Goal: Task Accomplishment & Management: Use online tool/utility

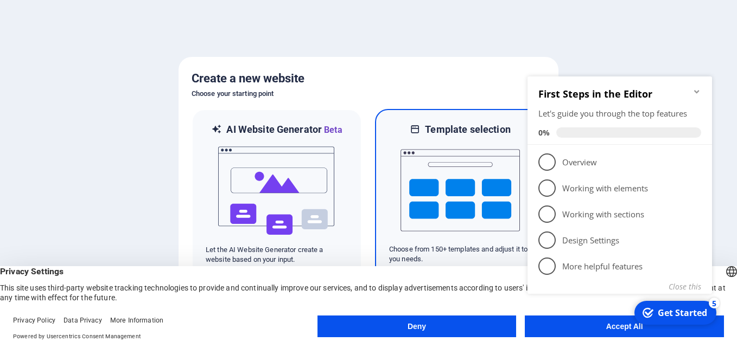
click at [459, 205] on img at bounding box center [460, 190] width 119 height 109
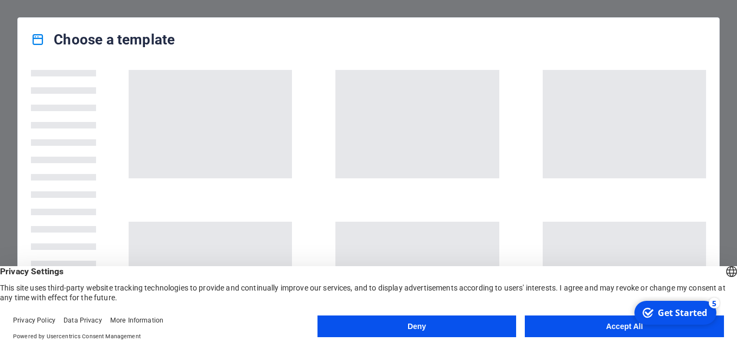
click at [604, 325] on button "Accept All" at bounding box center [624, 327] width 199 height 22
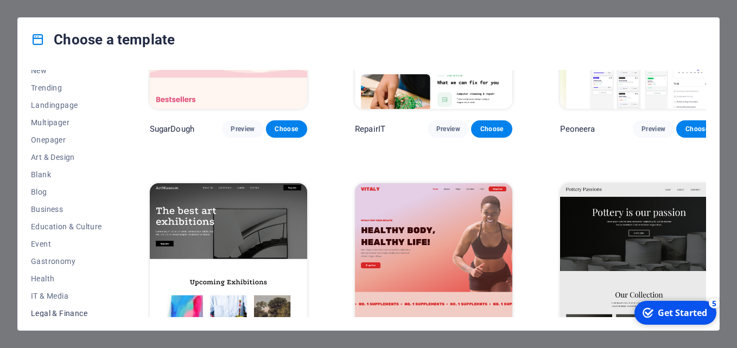
scroll to position [41, 0]
click at [53, 108] on span "Landingpage" at bounding box center [66, 107] width 71 height 9
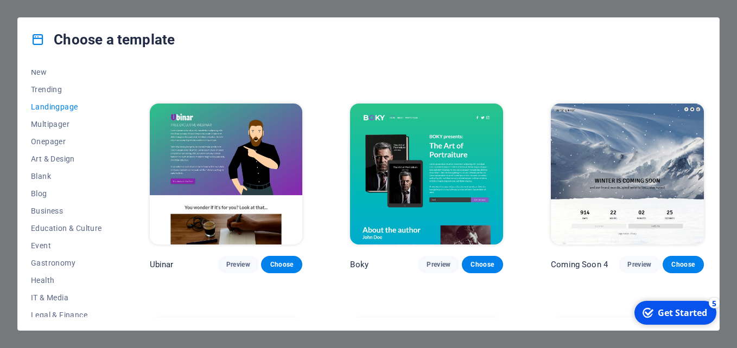
scroll to position [1472, 0]
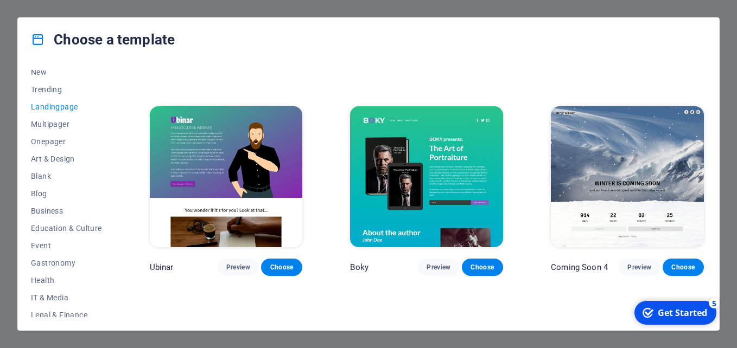
click at [615, 155] on img at bounding box center [627, 176] width 153 height 141
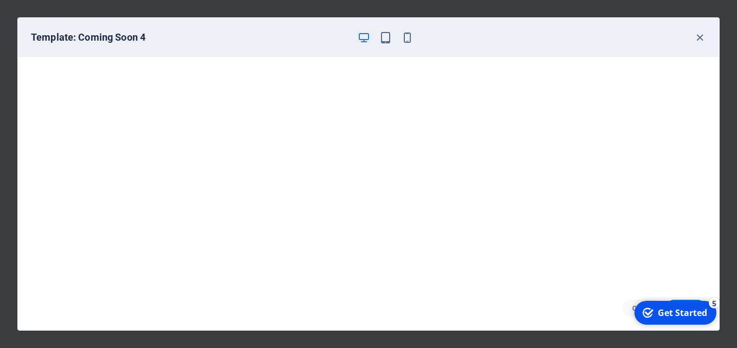
click at [672, 310] on div "Get Started" at bounding box center [682, 313] width 49 height 12
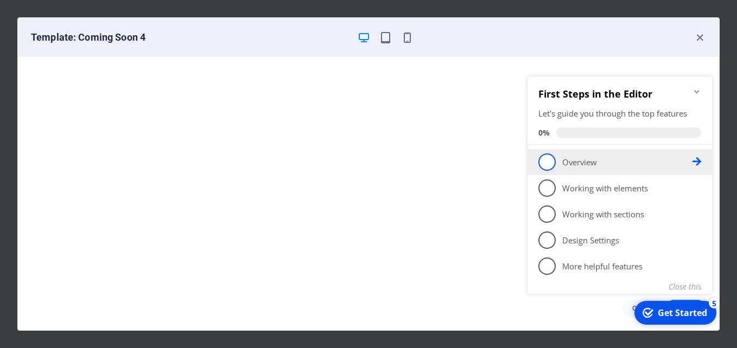
click at [577, 159] on p "Overview - incomplete" at bounding box center [627, 162] width 130 height 11
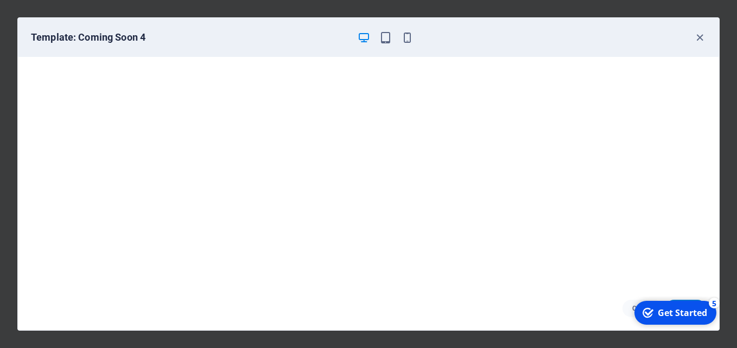
click at [676, 312] on div "Get Started" at bounding box center [682, 313] width 49 height 12
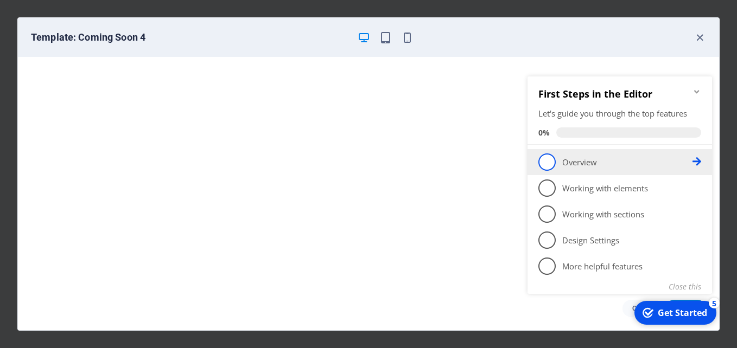
click at [542, 157] on span "1" at bounding box center [546, 162] width 17 height 17
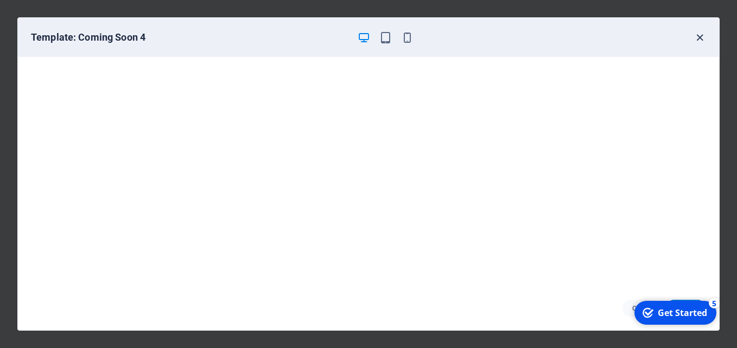
click at [700, 37] on icon "button" at bounding box center [700, 37] width 12 height 12
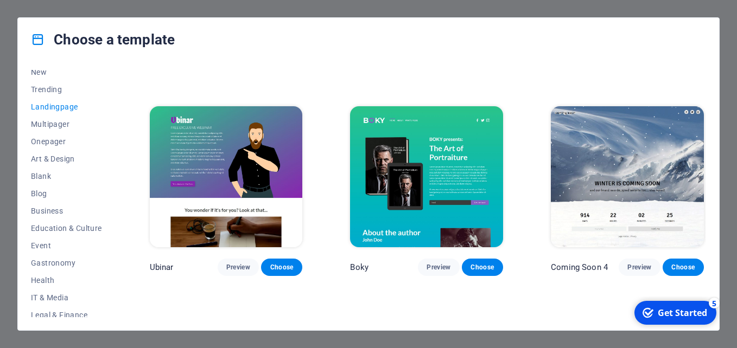
scroll to position [0, 0]
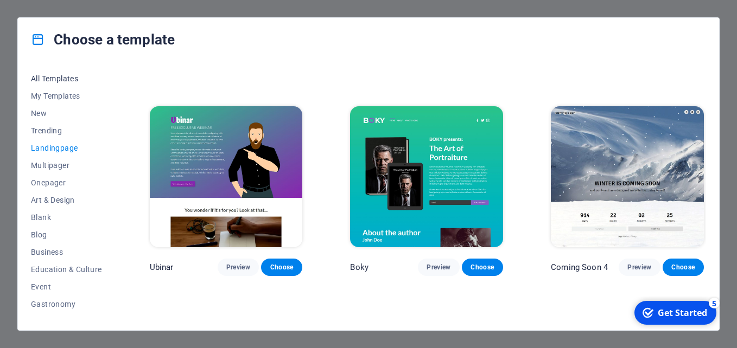
click at [53, 77] on span "All Templates" at bounding box center [66, 78] width 71 height 9
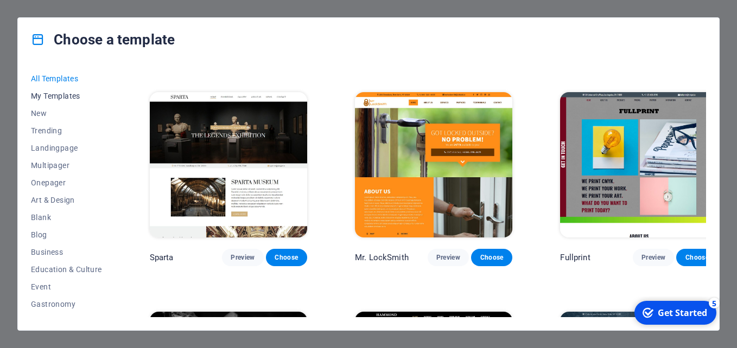
scroll to position [6707, 0]
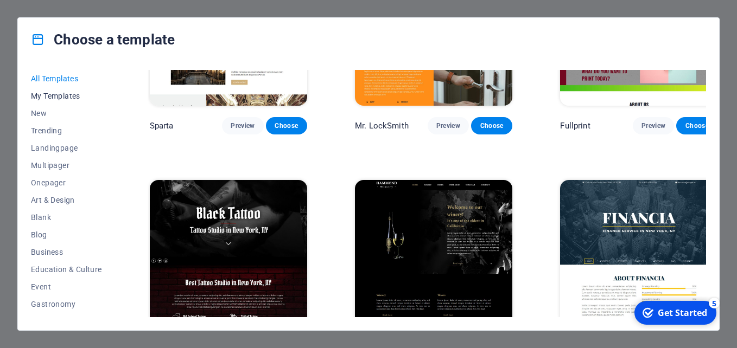
click at [53, 97] on span "My Templates" at bounding box center [66, 96] width 71 height 9
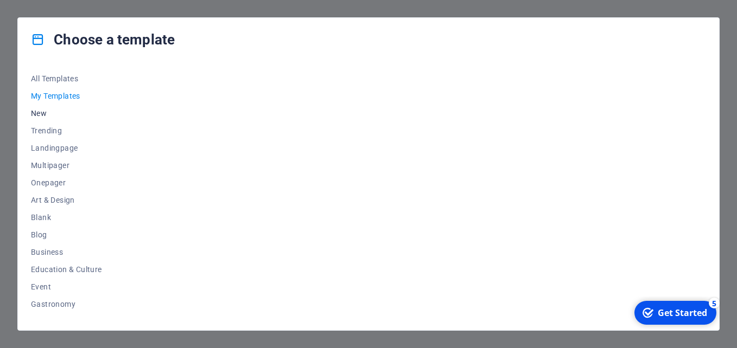
click at [36, 112] on span "New" at bounding box center [66, 113] width 71 height 9
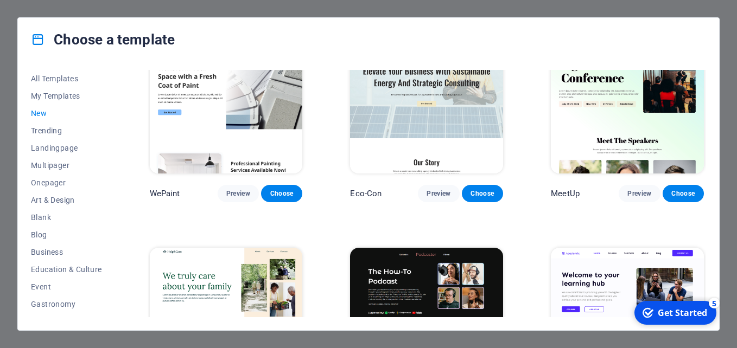
scroll to position [885, 0]
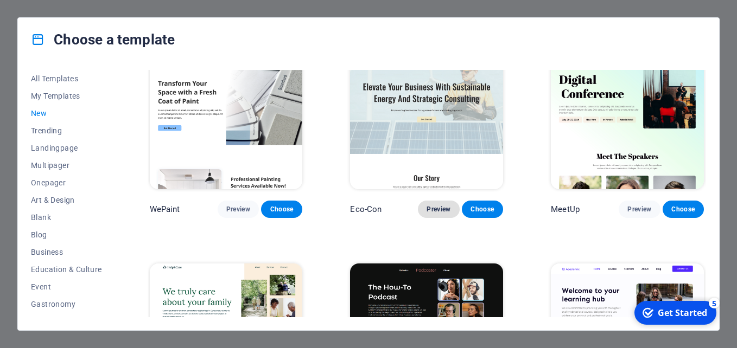
click at [441, 205] on span "Preview" at bounding box center [439, 209] width 24 height 9
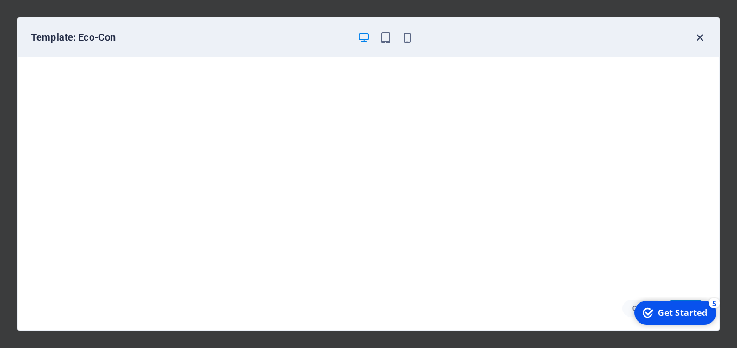
click at [694, 36] on icon "button" at bounding box center [700, 37] width 12 height 12
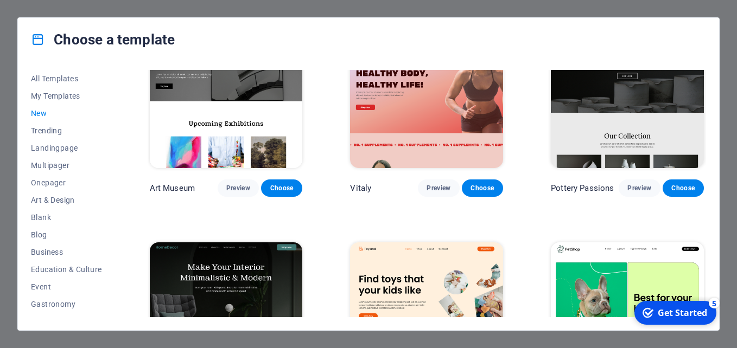
scroll to position [233, 0]
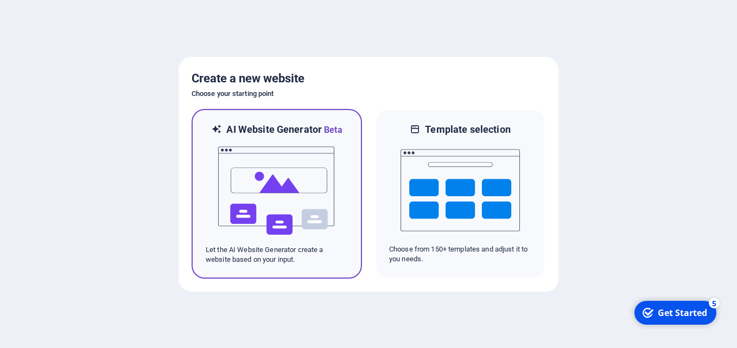
click at [266, 178] on img at bounding box center [276, 191] width 119 height 109
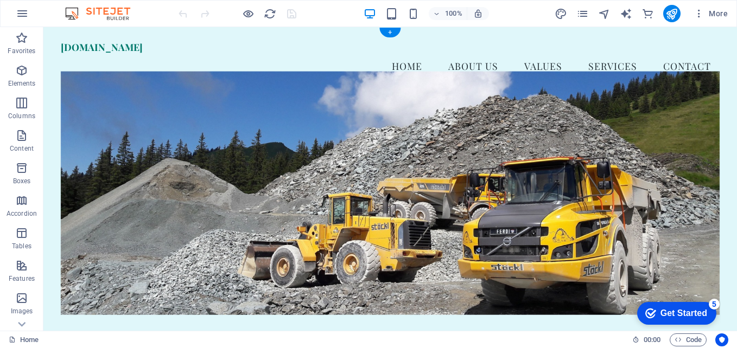
click at [179, 157] on figure at bounding box center [390, 193] width 659 height 244
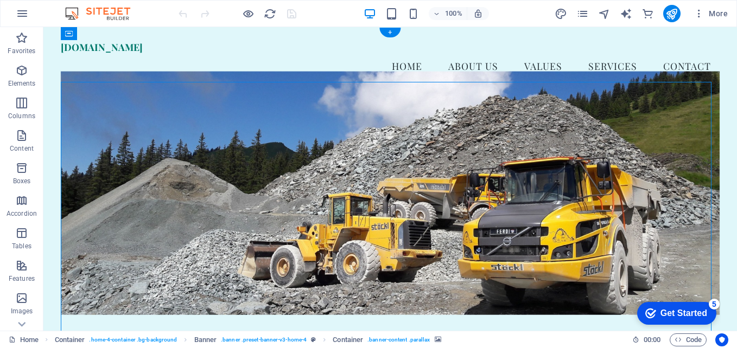
click at [177, 157] on figure at bounding box center [390, 193] width 659 height 244
click at [105, 271] on figure at bounding box center [390, 193] width 659 height 244
click at [96, 265] on figure at bounding box center [390, 193] width 659 height 244
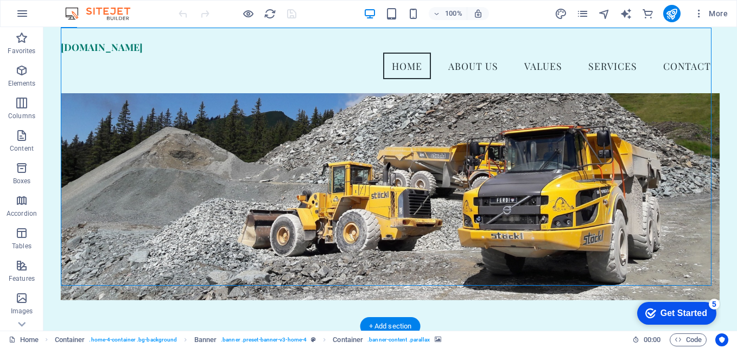
scroll to position [54, 0]
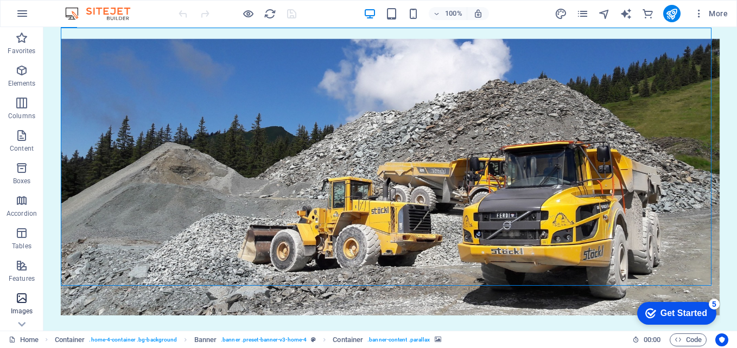
click at [23, 301] on icon "button" at bounding box center [21, 298] width 13 height 13
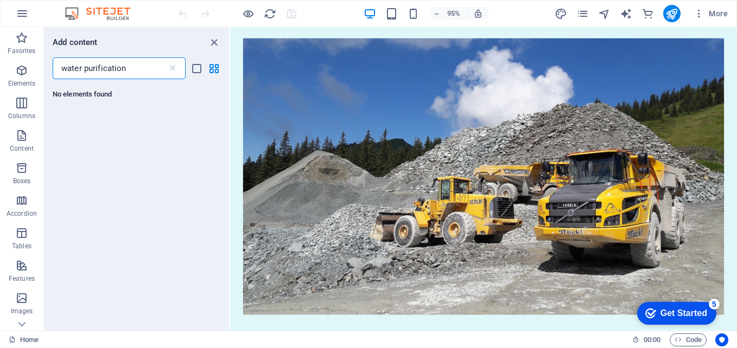
click at [137, 72] on input "water purification" at bounding box center [110, 69] width 115 height 22
type input "w"
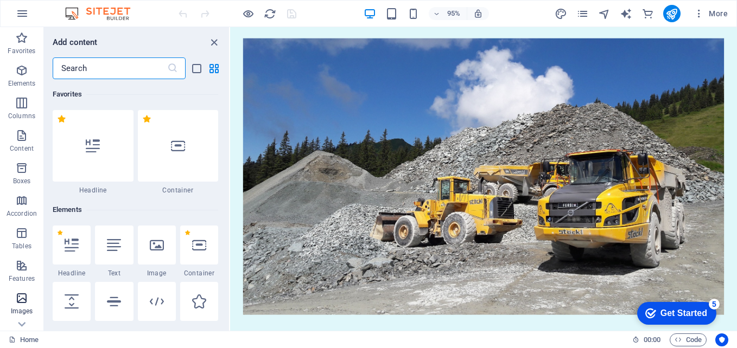
click at [23, 302] on icon "button" at bounding box center [21, 298] width 13 height 13
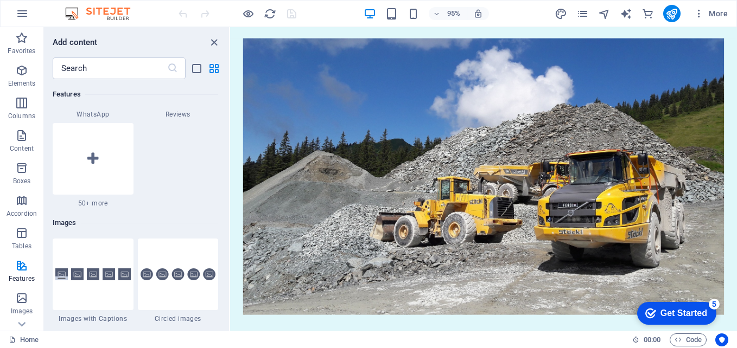
scroll to position [5286, 0]
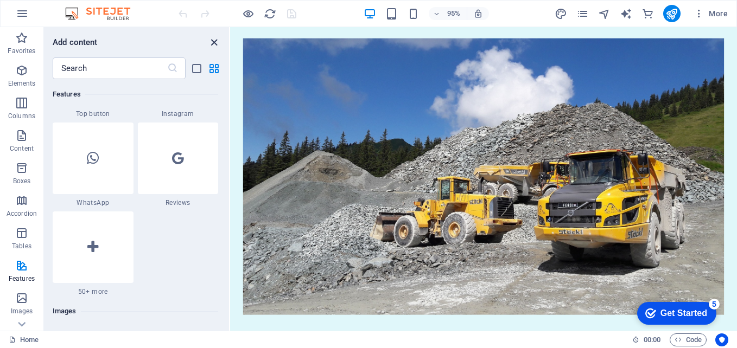
click at [211, 42] on icon "close panel" at bounding box center [214, 42] width 12 height 12
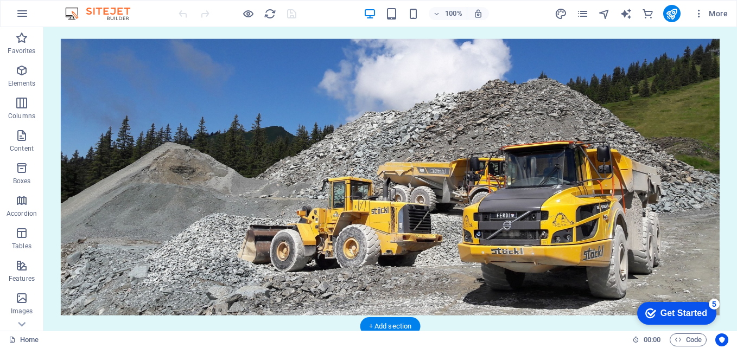
click at [220, 105] on figure at bounding box center [390, 177] width 659 height 277
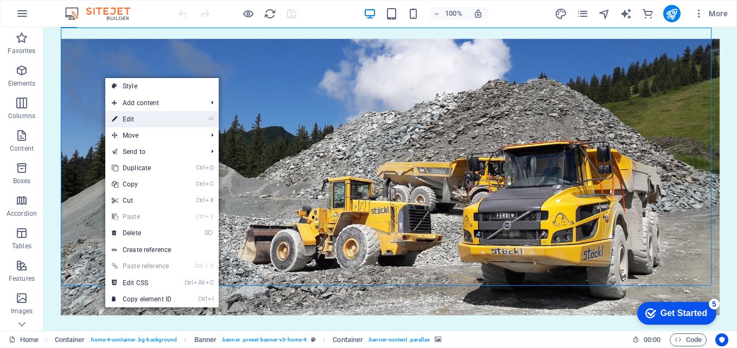
click at [132, 118] on link "⏎ Edit" at bounding box center [141, 119] width 73 height 16
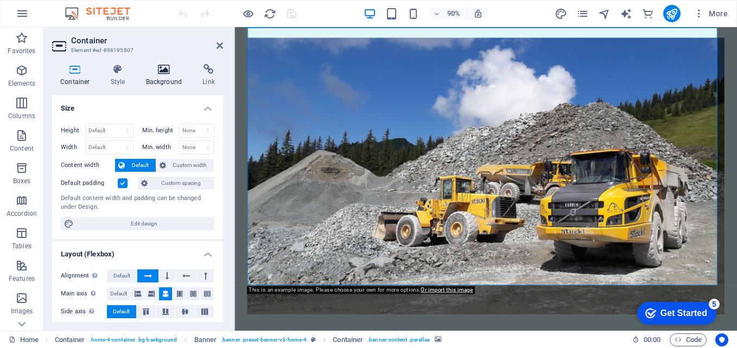
click at [160, 77] on h4 "Background" at bounding box center [166, 75] width 57 height 23
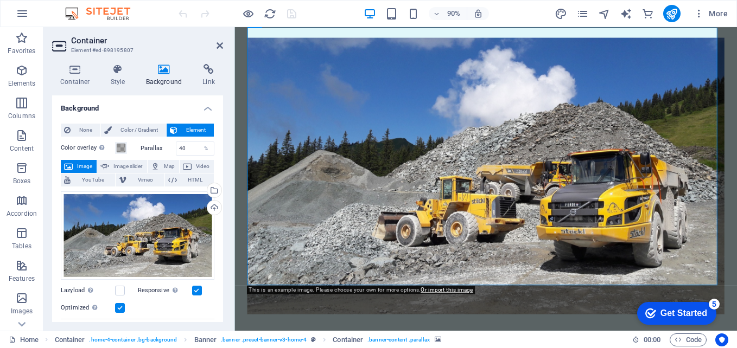
click at [78, 166] on span "Image" at bounding box center [84, 166] width 17 height 13
click at [127, 246] on div "Drag files here, click to choose files or select files from Files or our free s…" at bounding box center [138, 236] width 154 height 89
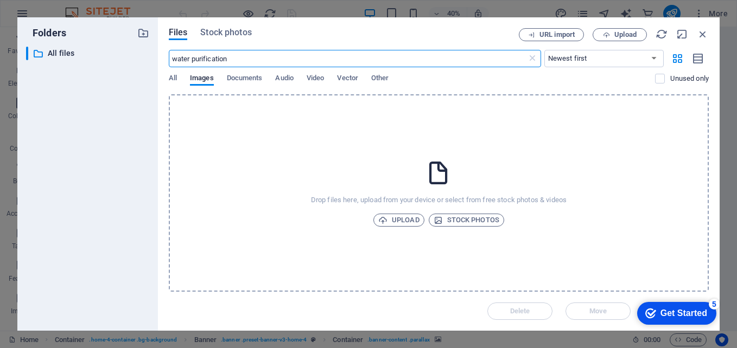
type input "water purification"
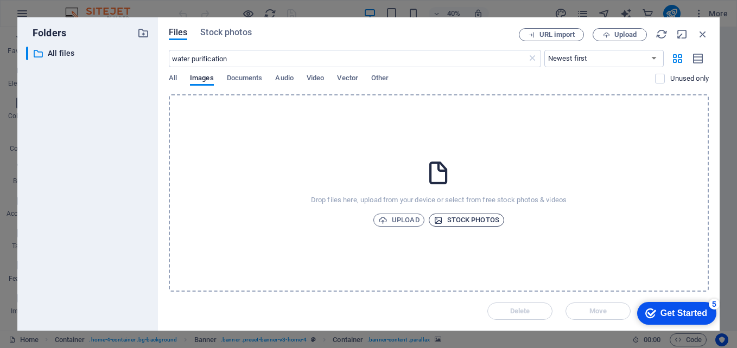
click at [453, 219] on span "Stock photos" at bounding box center [467, 220] width 66 height 13
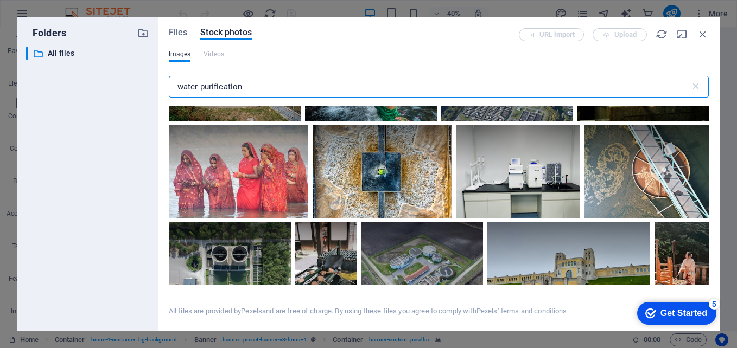
scroll to position [0, 0]
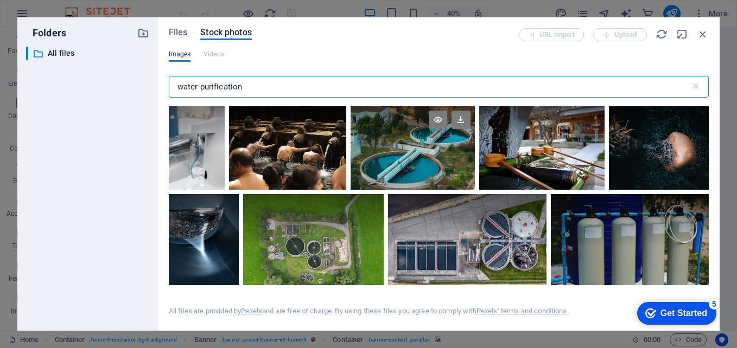
type input "water purification"
click at [412, 142] on div at bounding box center [413, 127] width 124 height 42
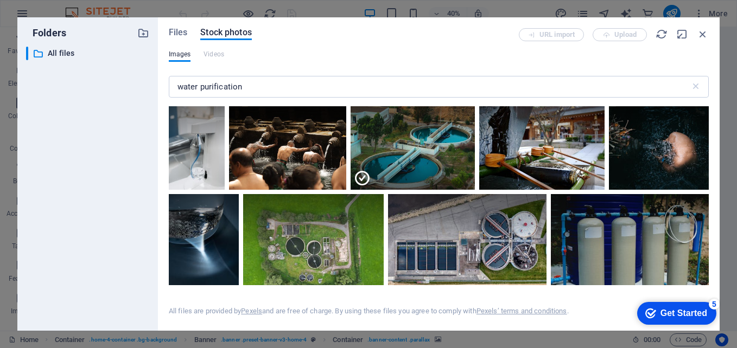
click at [673, 313] on div "Get Started" at bounding box center [684, 314] width 47 height 10
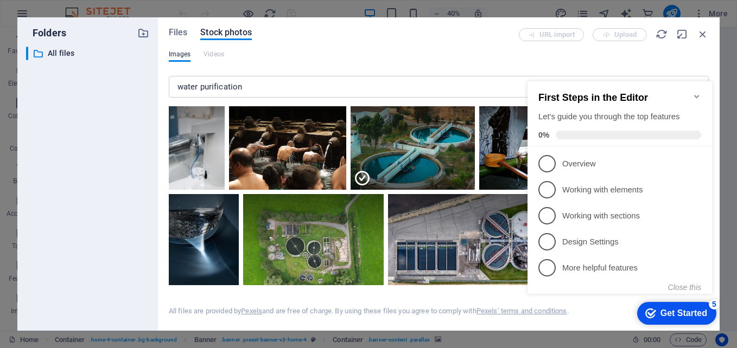
click at [673, 313] on div "Get Started" at bounding box center [684, 314] width 47 height 10
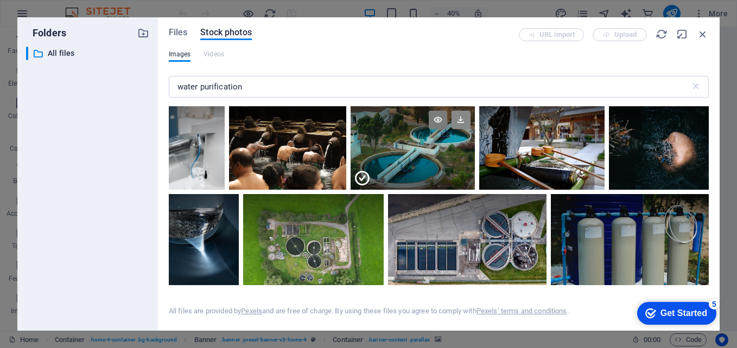
click at [459, 119] on icon at bounding box center [461, 120] width 18 height 18
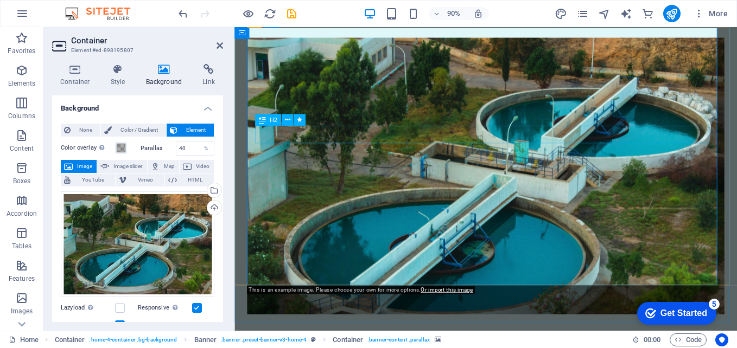
click at [287, 120] on icon at bounding box center [286, 120] width 5 height 10
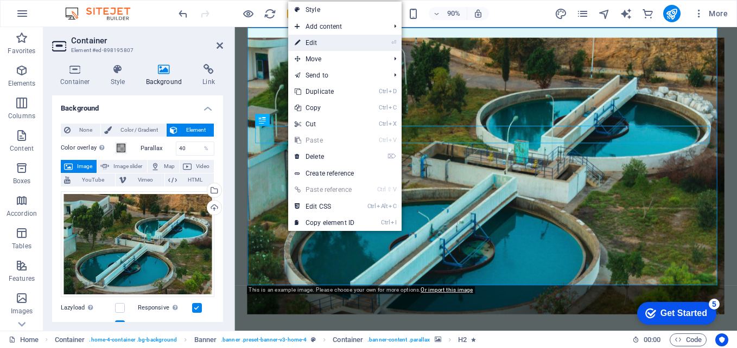
click at [315, 44] on link "⏎ Edit" at bounding box center [324, 43] width 73 height 16
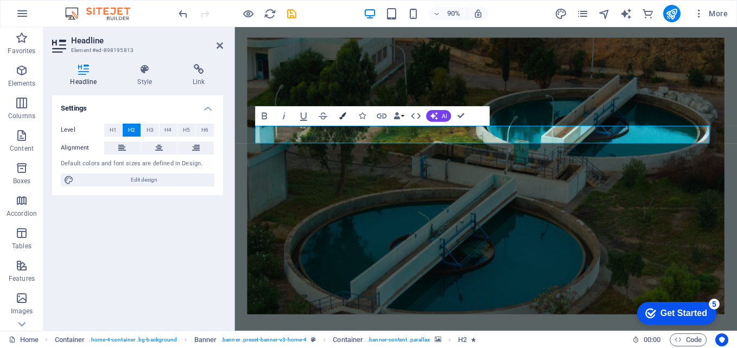
click at [344, 115] on icon "button" at bounding box center [342, 115] width 7 height 7
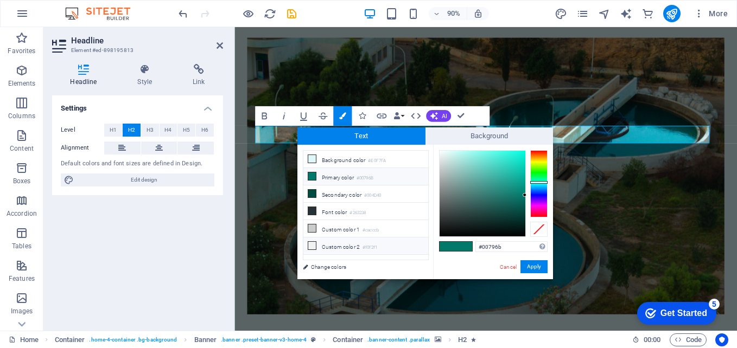
click at [310, 244] on icon at bounding box center [312, 246] width 8 height 8
type input "#f0f2f1"
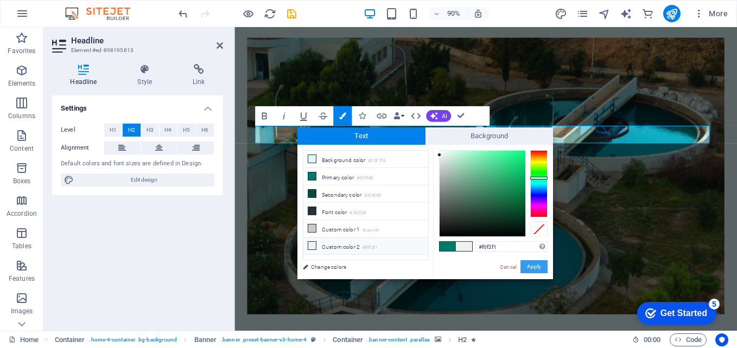
click at [523, 268] on button "Apply" at bounding box center [533, 267] width 27 height 13
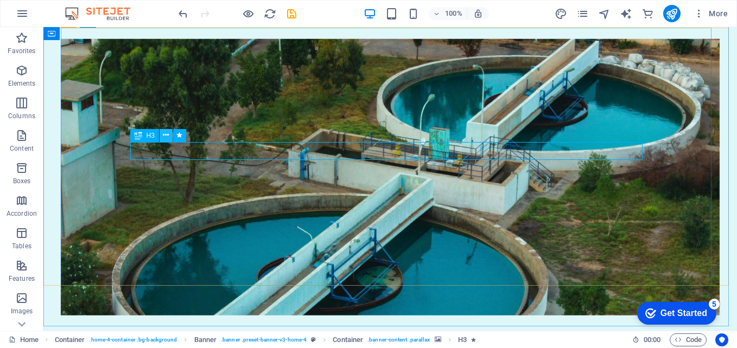
click at [167, 136] on icon at bounding box center [166, 135] width 6 height 11
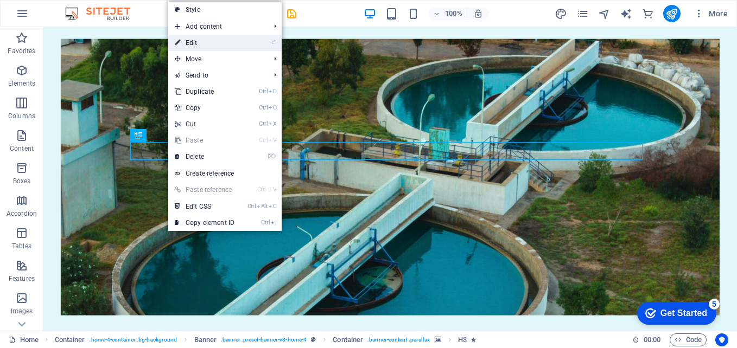
click at [194, 42] on link "⏎ Edit" at bounding box center [204, 43] width 73 height 16
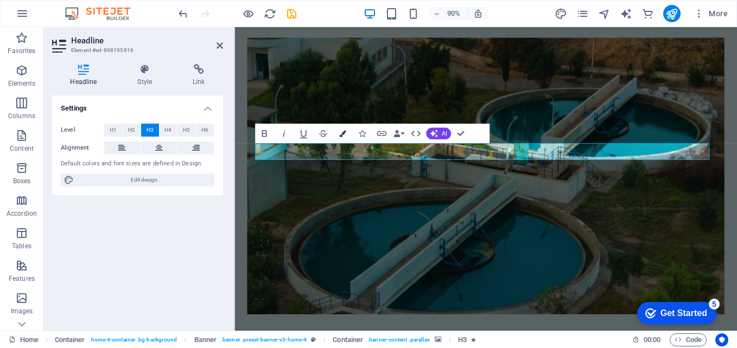
click at [342, 134] on icon "button" at bounding box center [342, 133] width 7 height 7
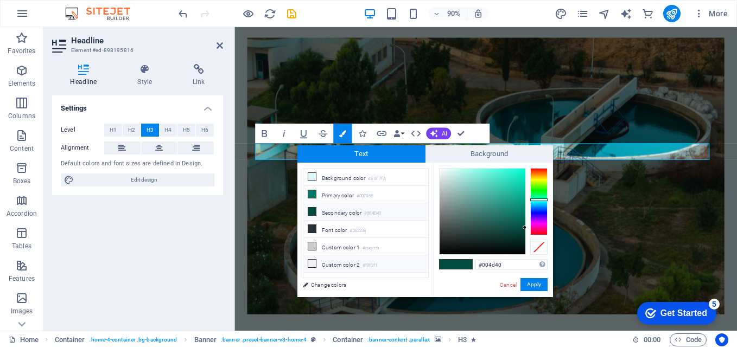
click at [314, 262] on icon at bounding box center [312, 264] width 8 height 8
type input "#f0f2f1"
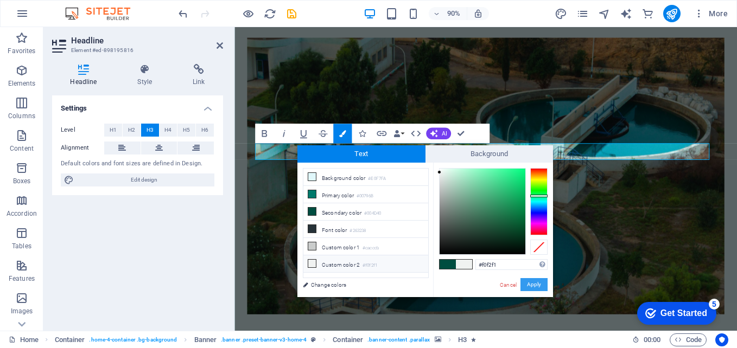
click at [537, 286] on button "Apply" at bounding box center [533, 284] width 27 height 13
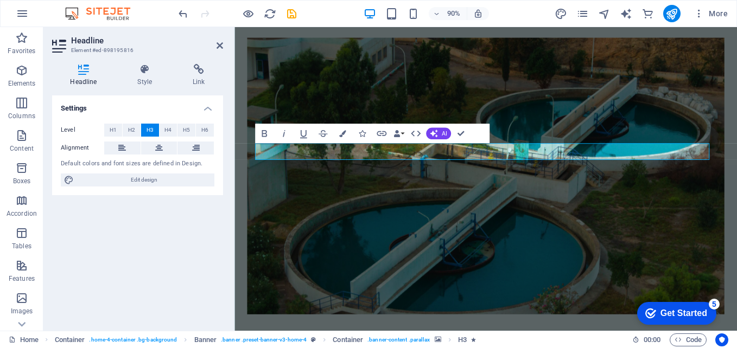
click at [628, 224] on figure at bounding box center [514, 193] width 531 height 308
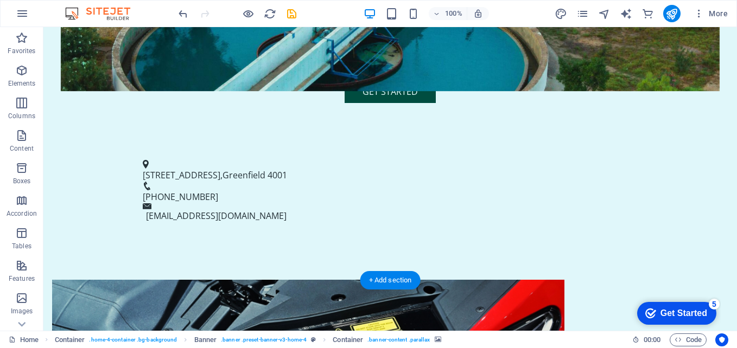
scroll to position [380, 0]
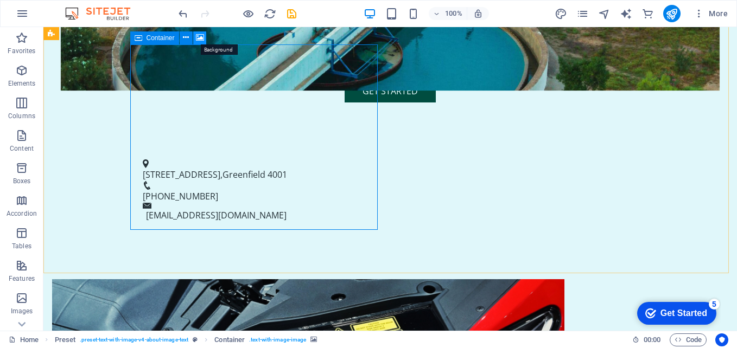
click at [198, 38] on icon at bounding box center [200, 37] width 8 height 11
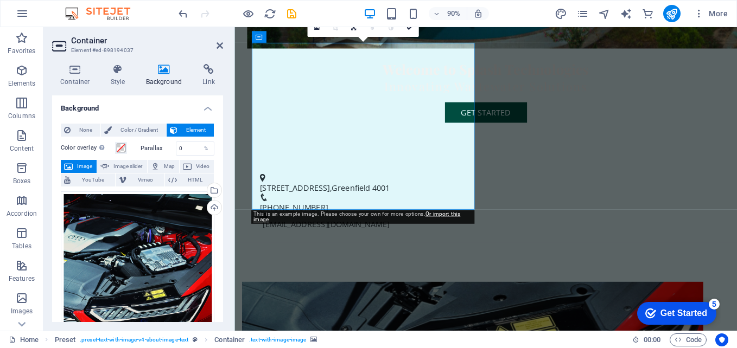
scroll to position [409, 0]
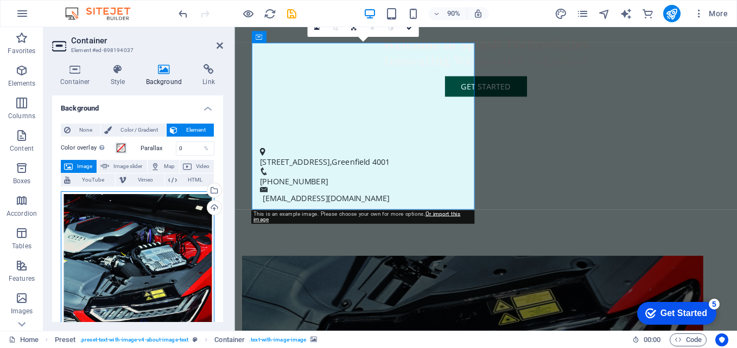
click at [134, 261] on div "Drag files here, click to choose files or select files from Files or our free s…" at bounding box center [138, 306] width 154 height 228
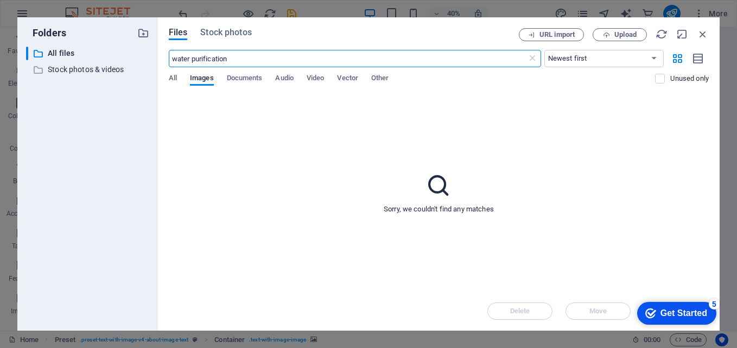
scroll to position [767, 0]
drag, startPoint x: 232, startPoint y: 56, endPoint x: 188, endPoint y: 58, distance: 44.0
click at [188, 58] on input "water purification" at bounding box center [348, 58] width 358 height 17
click at [223, 35] on span "Stock photos" at bounding box center [225, 32] width 51 height 13
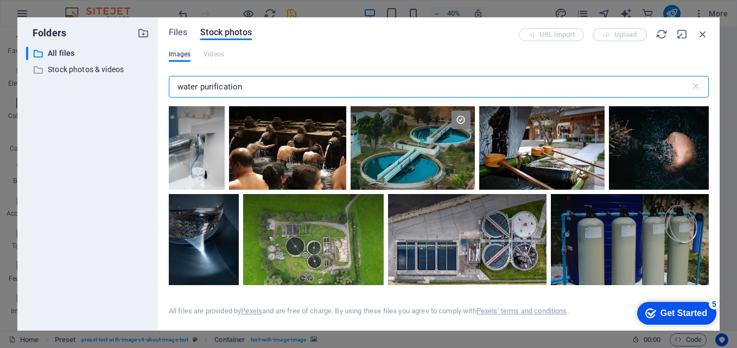
drag, startPoint x: 248, startPoint y: 87, endPoint x: 173, endPoint y: 87, distance: 74.9
click at [173, 87] on input "water purification" at bounding box center [430, 87] width 522 height 22
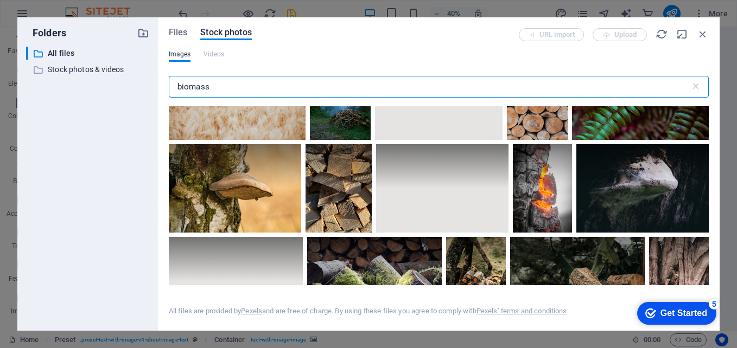
scroll to position [1031, 0]
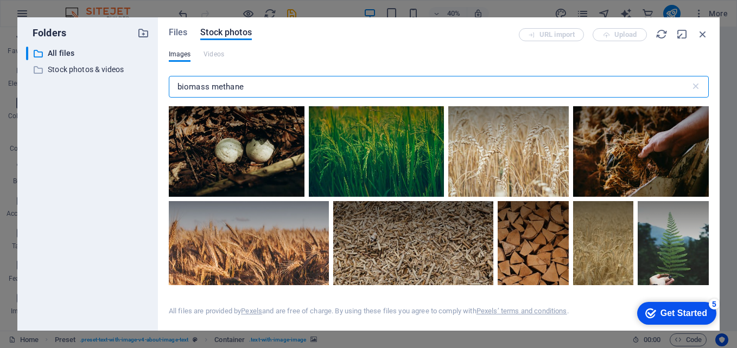
click at [212, 88] on input "biomass methane" at bounding box center [430, 87] width 522 height 22
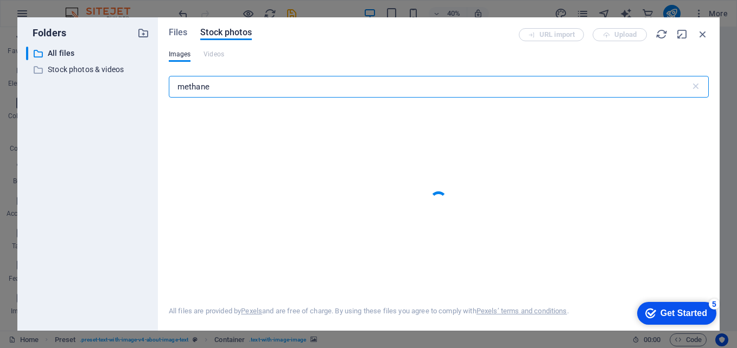
click at [219, 88] on input "methane" at bounding box center [430, 87] width 522 height 22
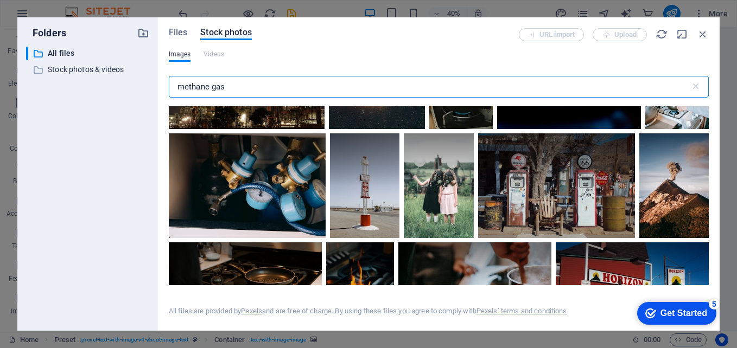
scroll to position [326, 0]
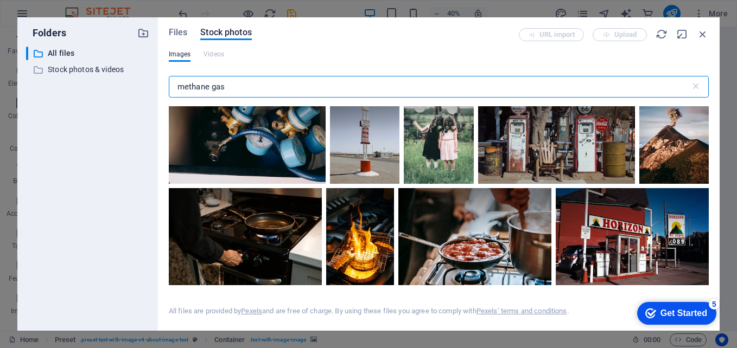
type input "methane gas"
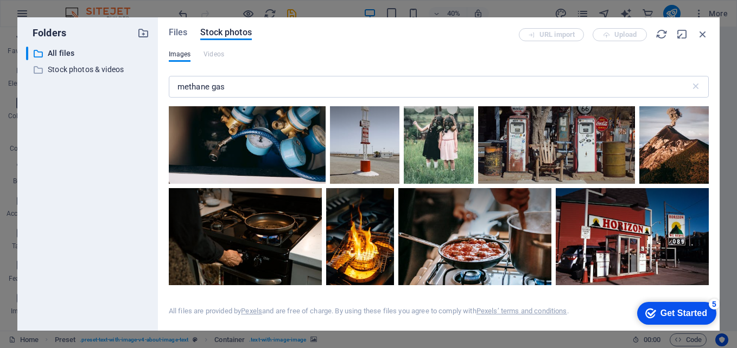
click at [239, 150] on div at bounding box center [247, 131] width 157 height 105
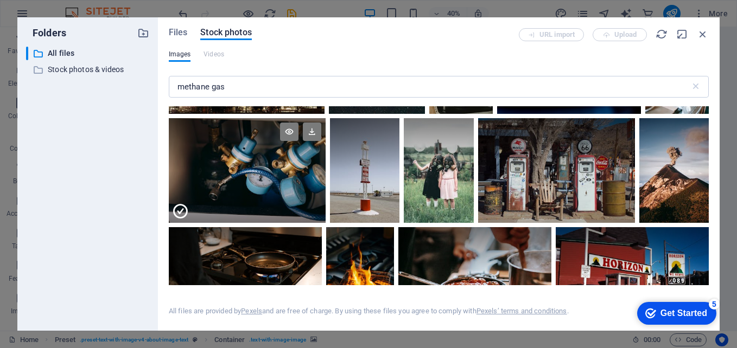
scroll to position [271, 0]
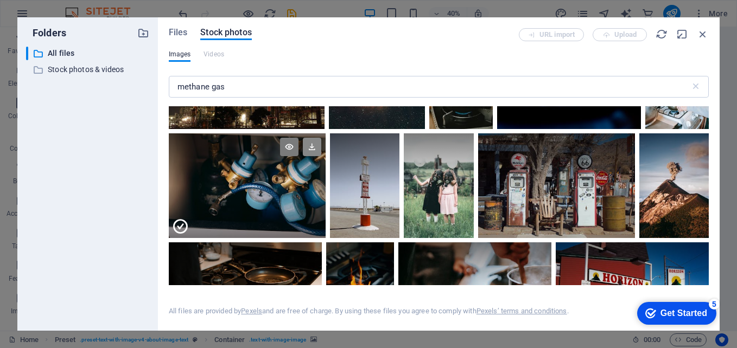
click at [311, 144] on icon at bounding box center [312, 147] width 18 height 18
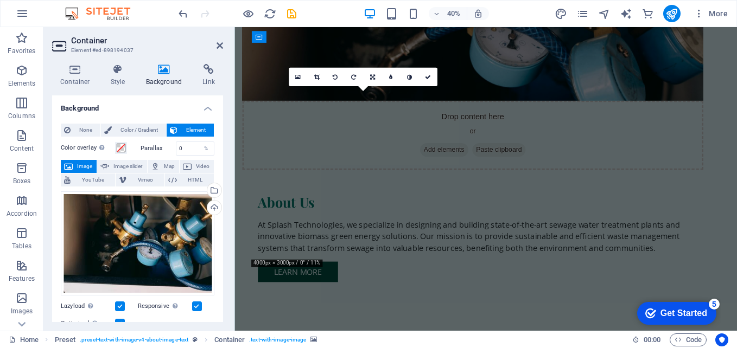
scroll to position [409, 0]
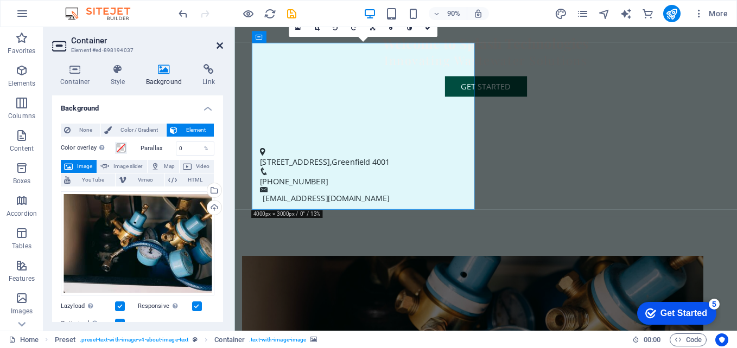
click at [218, 49] on icon at bounding box center [220, 45] width 7 height 9
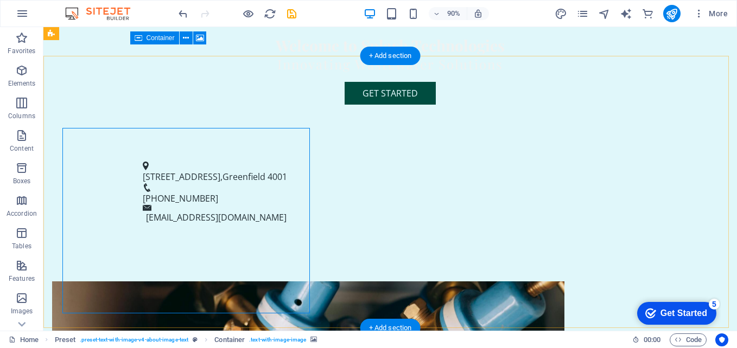
scroll to position [380, 0]
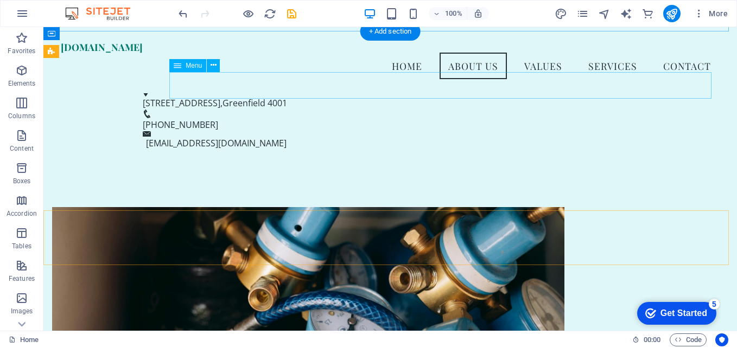
scroll to position [217, 0]
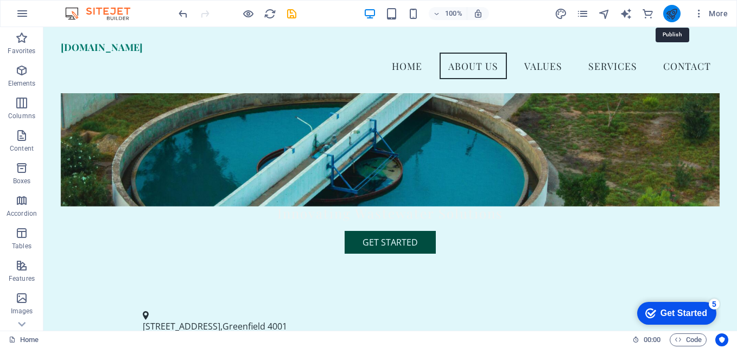
click at [671, 16] on icon "publish" at bounding box center [671, 14] width 12 height 12
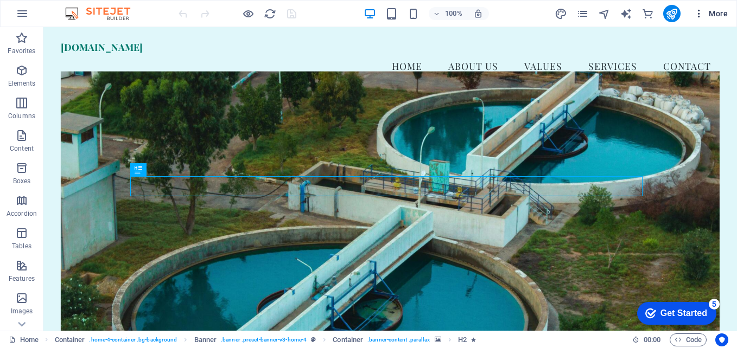
click at [719, 14] on span "More" at bounding box center [711, 13] width 34 height 11
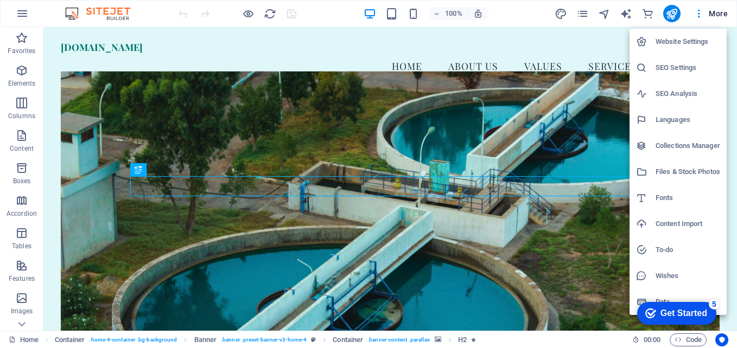
click at [680, 40] on h6 "Website Settings" at bounding box center [688, 41] width 65 height 13
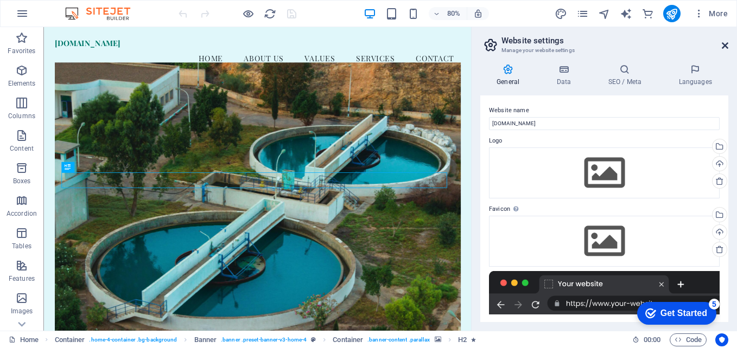
click at [722, 46] on icon at bounding box center [725, 45] width 7 height 9
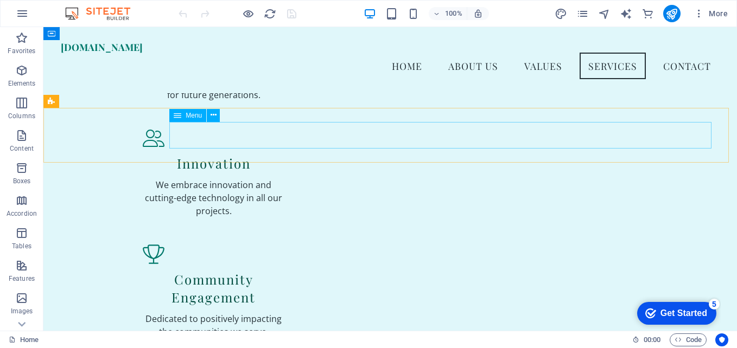
scroll to position [1140, 0]
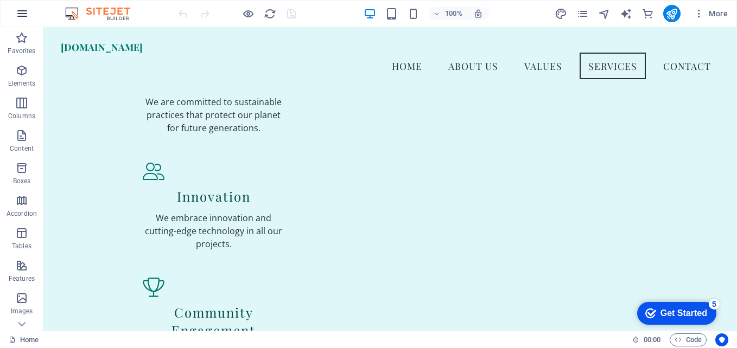
click at [21, 15] on icon "button" at bounding box center [22, 13] width 13 height 13
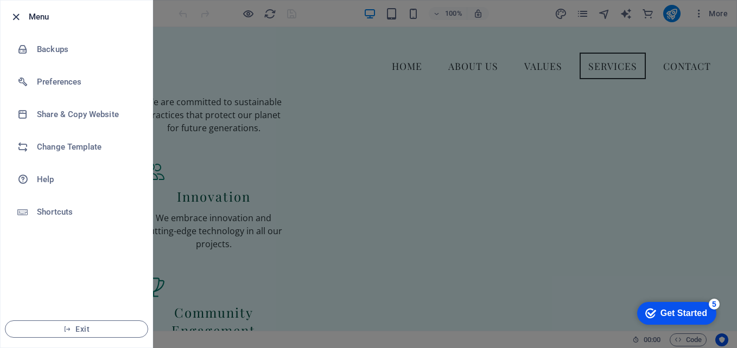
click at [12, 16] on icon "button" at bounding box center [16, 17] width 12 height 12
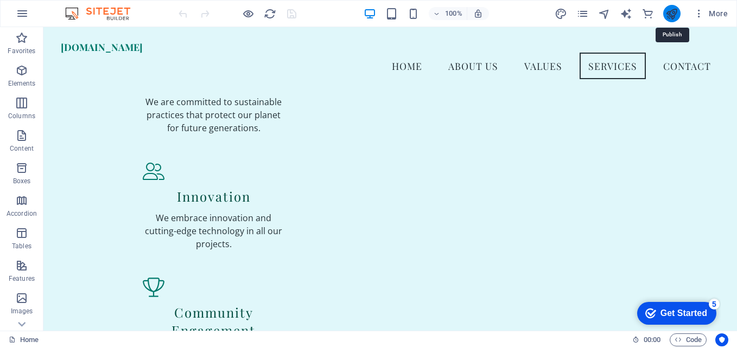
click at [674, 14] on icon "publish" at bounding box center [671, 14] width 12 height 12
